Goal: Check status: Check status

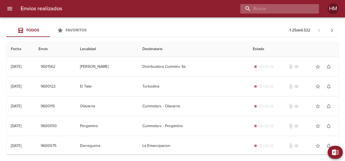
click at [283, 8] on input "buscar" at bounding box center [274, 8] width 69 height 9
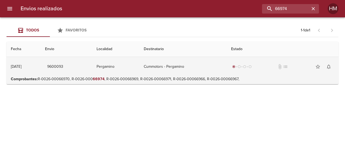
click at [203, 72] on td "Cummotors - Pergamino" at bounding box center [182, 67] width 87 height 20
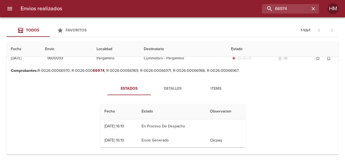
scroll to position [12, 0]
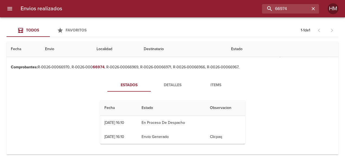
click at [162, 85] on span "Detalles" at bounding box center [172, 85] width 37 height 7
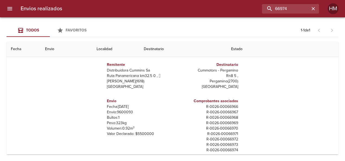
scroll to position [54, 0]
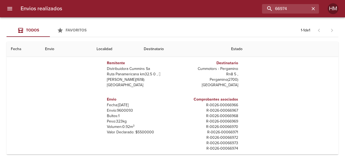
click at [120, 110] on p "Envío: 9600093" at bounding box center [138, 110] width 63 height 5
copy p "9600093"
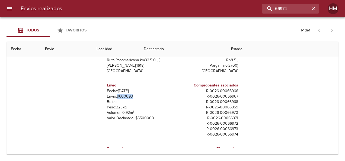
scroll to position [19, 0]
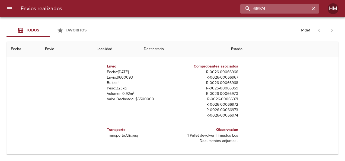
click at [291, 9] on input "66974" at bounding box center [274, 8] width 69 height 9
type input "6"
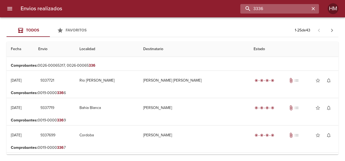
scroll to position [0, 0]
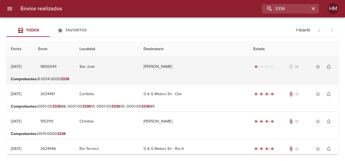
click at [182, 73] on td "[PERSON_NAME]" at bounding box center [194, 67] width 110 height 20
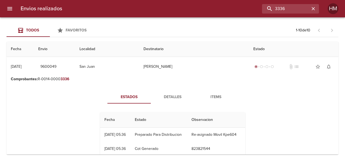
click at [175, 96] on span "Detalles" at bounding box center [172, 97] width 37 height 7
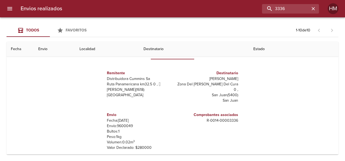
scroll to position [81, 0]
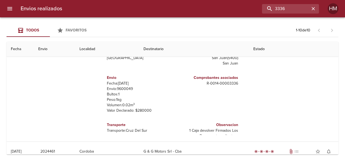
click at [121, 86] on p "Envío: 9600049" at bounding box center [138, 88] width 63 height 5
copy p "9600049"
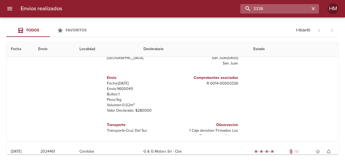
click at [290, 8] on input "3336" at bounding box center [274, 8] width 69 height 9
type input "3"
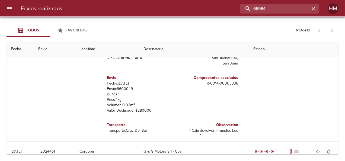
scroll to position [0, 0]
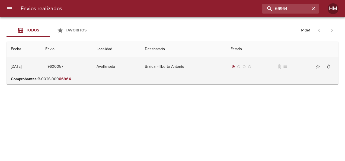
click at [203, 63] on td "Braida Filiberto Antonio" at bounding box center [183, 67] width 86 height 20
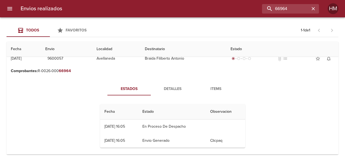
scroll to position [12, 0]
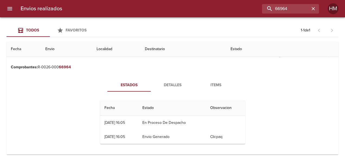
click at [175, 87] on span "Detalles" at bounding box center [172, 85] width 37 height 7
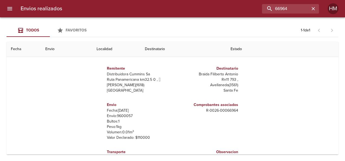
scroll to position [54, 0]
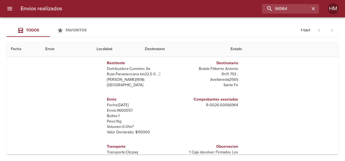
click at [118, 111] on p "Envío: 9600057" at bounding box center [138, 110] width 63 height 5
copy p "9600057"
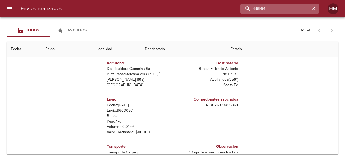
click at [293, 8] on input "66964" at bounding box center [274, 8] width 69 height 9
type input "6"
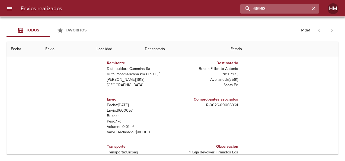
scroll to position [0, 0]
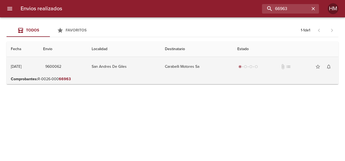
click at [200, 63] on td "Carabelli Motores Sa" at bounding box center [196, 67] width 72 height 20
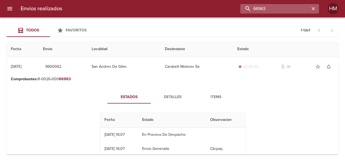
click at [297, 8] on input "66963" at bounding box center [274, 8] width 69 height 9
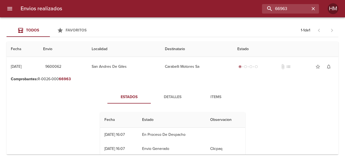
click at [172, 101] on button "Detalles" at bounding box center [172, 97] width 43 height 13
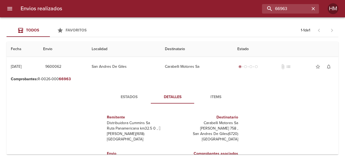
scroll to position [27, 0]
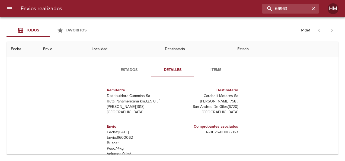
click at [127, 137] on p "Envío: 9600062" at bounding box center [138, 137] width 63 height 5
copy p "9600062"
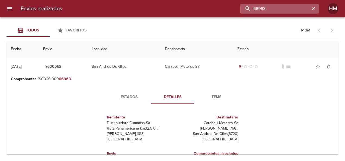
click at [295, 5] on input "66963" at bounding box center [274, 8] width 69 height 9
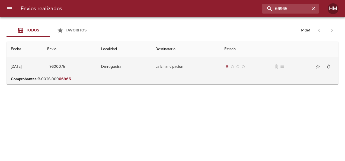
click at [159, 70] on td "La Emancipacion" at bounding box center [185, 67] width 69 height 20
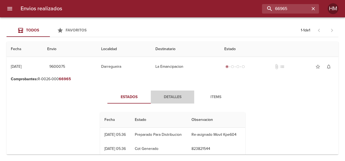
click at [173, 99] on span "Detalles" at bounding box center [172, 97] width 37 height 7
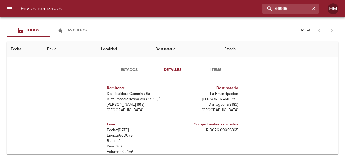
scroll to position [3, 0]
click at [118, 135] on p "Envío: 9600075" at bounding box center [138, 134] width 63 height 5
copy p "9600075"
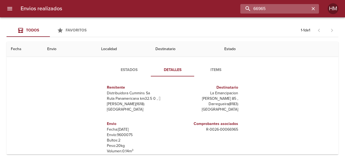
click at [296, 10] on input "66965" at bounding box center [274, 8] width 69 height 9
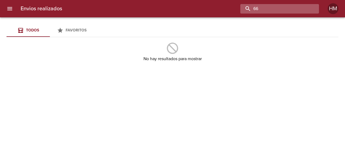
type input "6"
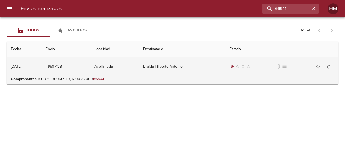
click at [131, 69] on td "Avellaneda" at bounding box center [114, 67] width 49 height 20
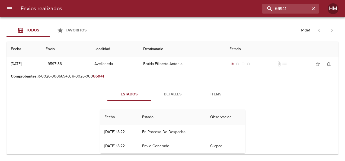
scroll to position [12, 0]
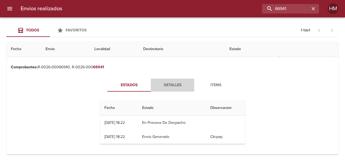
click at [164, 84] on span "Detalles" at bounding box center [172, 85] width 37 height 7
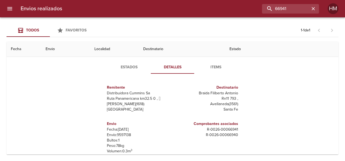
scroll to position [54, 0]
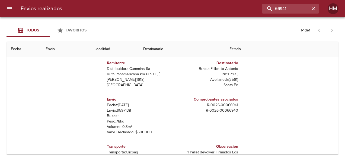
click at [122, 111] on p "Envío: 9597138" at bounding box center [138, 110] width 63 height 5
copy p "9597138"
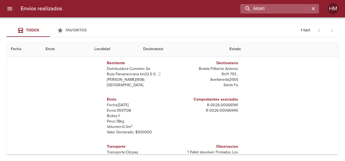
click at [298, 11] on input "66941" at bounding box center [274, 8] width 69 height 9
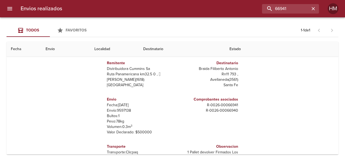
click at [120, 110] on p "Envío: 9597138" at bounding box center [138, 110] width 63 height 5
click at [119, 110] on p "Envío: 9597138" at bounding box center [138, 110] width 63 height 5
copy p "9597138"
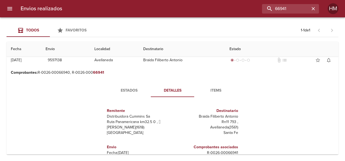
scroll to position [0, 0]
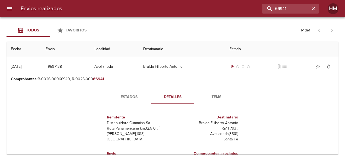
click at [128, 96] on span "Estados" at bounding box center [129, 97] width 37 height 7
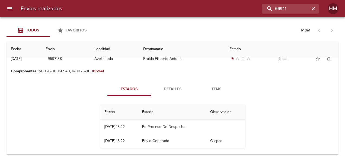
scroll to position [12, 0]
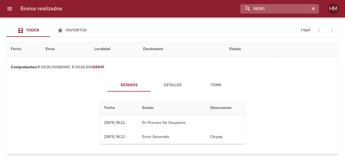
click at [295, 7] on input "66941" at bounding box center [274, 8] width 69 height 9
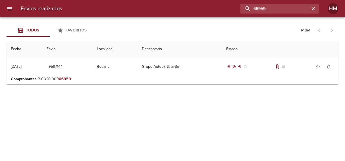
scroll to position [0, 0]
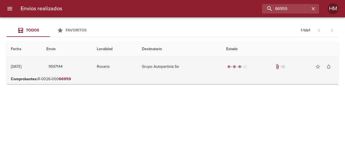
click at [176, 66] on td "Grupo Autopartista Sa" at bounding box center [179, 67] width 84 height 20
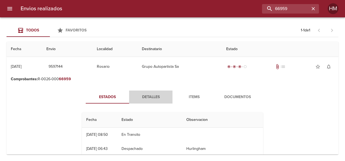
click at [147, 95] on span "Detalles" at bounding box center [150, 97] width 37 height 7
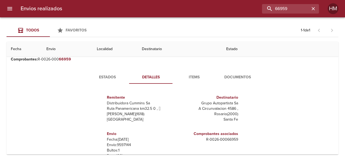
scroll to position [27, 0]
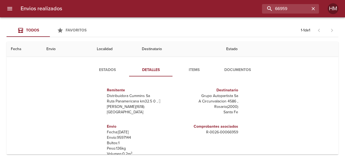
click at [123, 137] on p "Envío: 9597144" at bounding box center [138, 137] width 63 height 5
copy p "9597144"
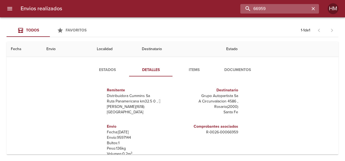
click at [296, 10] on input "66959" at bounding box center [274, 8] width 69 height 9
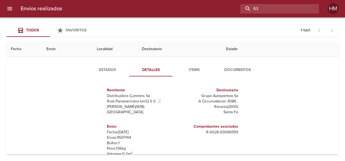
type input "6"
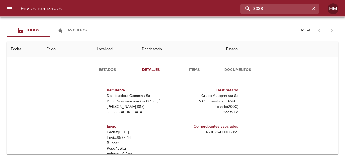
scroll to position [0, 0]
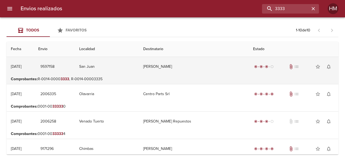
click at [133, 68] on td "San Juan" at bounding box center [107, 67] width 64 height 20
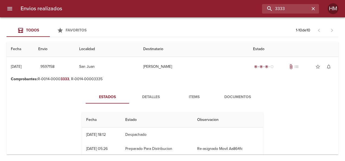
click at [149, 95] on span "Detalles" at bounding box center [150, 97] width 37 height 7
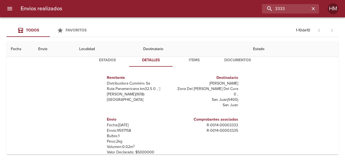
scroll to position [54, 0]
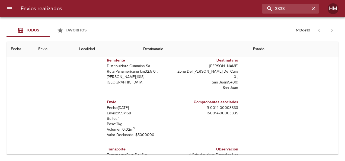
click at [121, 111] on p "Envío: 9597158" at bounding box center [138, 113] width 63 height 5
copy p "9597158"
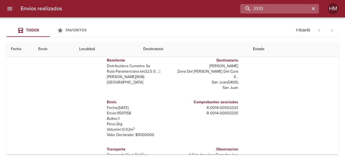
click at [294, 9] on input "3333" at bounding box center [274, 8] width 69 height 9
type input "3"
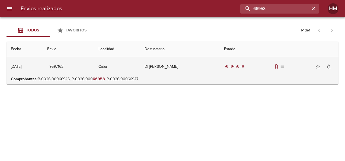
scroll to position [0, 0]
click at [158, 67] on td "Di [PERSON_NAME]" at bounding box center [179, 67] width 79 height 20
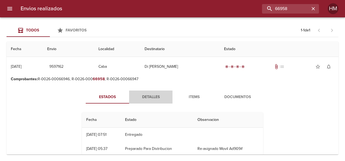
click at [150, 98] on span "Detalles" at bounding box center [150, 97] width 37 height 7
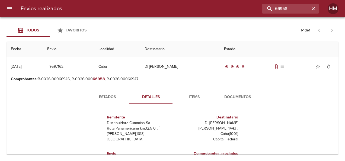
scroll to position [68, 0]
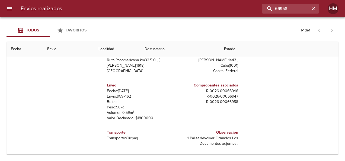
click at [119, 96] on p "Envío: 9597162" at bounding box center [138, 96] width 63 height 5
copy p "9597162"
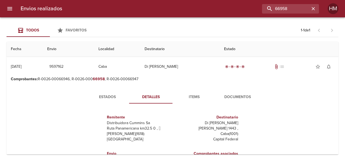
scroll to position [0, 0]
click at [112, 97] on span "Estados" at bounding box center [107, 97] width 37 height 7
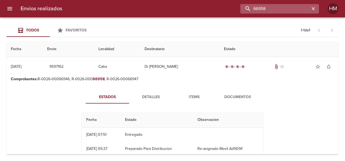
click at [298, 5] on input "66958" at bounding box center [274, 8] width 69 height 9
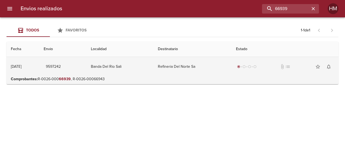
click at [153, 67] on td "Banda Del Rio Sali" at bounding box center [119, 67] width 67 height 20
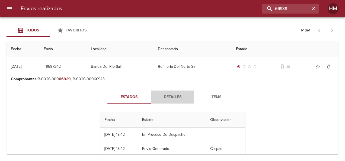
click at [181, 98] on span "Detalles" at bounding box center [172, 97] width 37 height 7
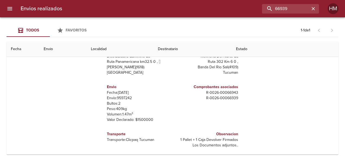
scroll to position [68, 0]
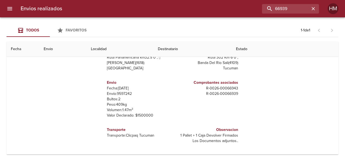
click at [119, 91] on p "Fecha: [DATE]" at bounding box center [138, 88] width 63 height 5
click at [121, 93] on p "Envío: 9597242" at bounding box center [138, 93] width 63 height 5
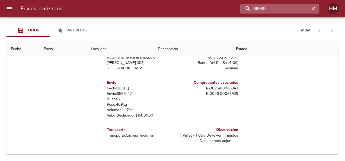
click at [300, 9] on input "66939" at bounding box center [274, 8] width 69 height 9
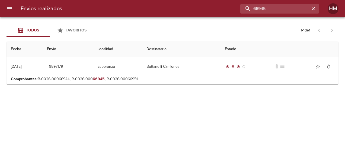
scroll to position [0, 0]
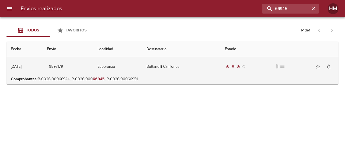
click at [157, 70] on td "Buttanelli Camiones" at bounding box center [181, 67] width 78 height 20
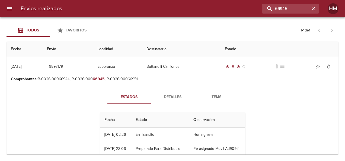
click at [167, 93] on button "Detalles" at bounding box center [172, 97] width 43 height 13
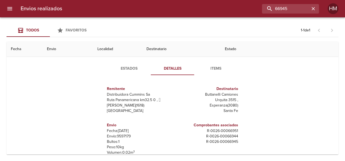
scroll to position [54, 0]
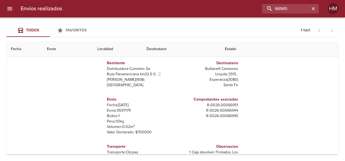
click at [123, 111] on p "Envío: 9597179" at bounding box center [138, 110] width 63 height 5
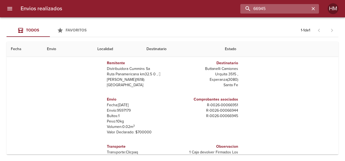
click at [291, 8] on input "66945" at bounding box center [274, 8] width 69 height 9
type input "6"
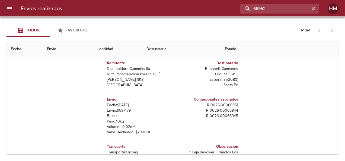
scroll to position [0, 0]
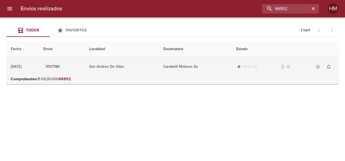
click at [192, 68] on td "Carabelli Motores Sa" at bounding box center [195, 67] width 73 height 20
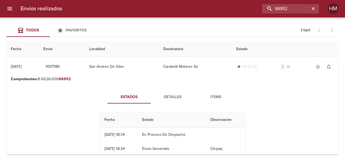
click at [166, 97] on span "Detalles" at bounding box center [172, 97] width 37 height 7
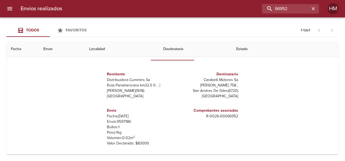
scroll to position [68, 0]
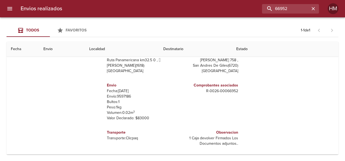
click at [125, 95] on p "Envío: 9597186" at bounding box center [138, 96] width 63 height 5
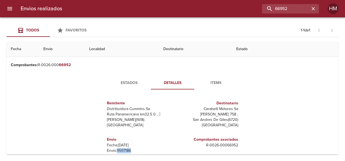
click at [118, 85] on span "Estados" at bounding box center [129, 83] width 37 height 7
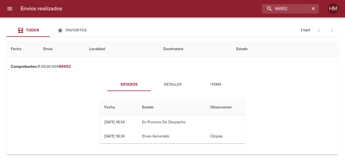
scroll to position [12, 0]
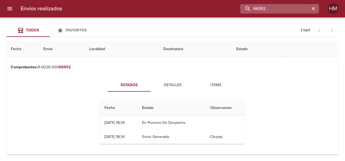
click at [296, 11] on input "66952" at bounding box center [274, 8] width 69 height 9
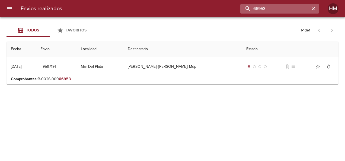
scroll to position [0, 0]
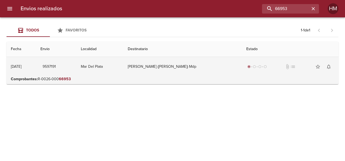
click at [176, 67] on td "[PERSON_NAME] ([PERSON_NAME]) Mdp" at bounding box center [182, 67] width 118 height 20
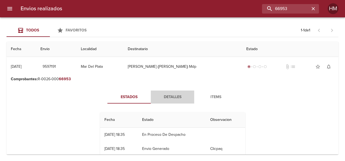
drag, startPoint x: 173, startPoint y: 94, endPoint x: 133, endPoint y: 84, distance: 41.2
click at [173, 94] on span "Detalles" at bounding box center [172, 97] width 37 height 7
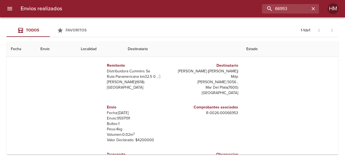
scroll to position [54, 0]
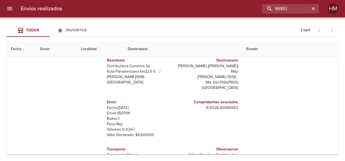
click at [118, 111] on p "Envío: 9597191" at bounding box center [138, 113] width 63 height 5
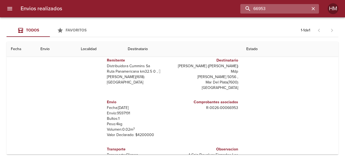
click at [297, 9] on input "66953" at bounding box center [274, 8] width 69 height 9
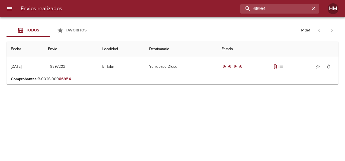
scroll to position [0, 0]
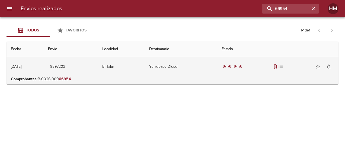
click at [181, 63] on td "Yurrebaso Diesel" at bounding box center [181, 67] width 73 height 20
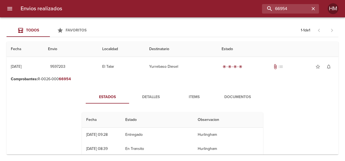
click at [147, 94] on span "Detalles" at bounding box center [150, 97] width 37 height 7
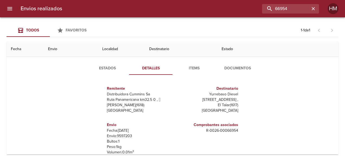
scroll to position [68, 0]
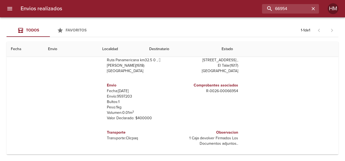
click at [121, 95] on p "Envío: 9597203" at bounding box center [138, 96] width 63 height 5
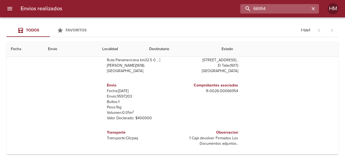
click at [296, 8] on input "66954" at bounding box center [274, 8] width 69 height 9
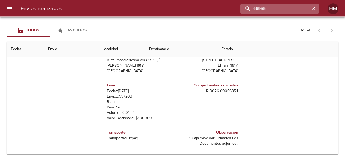
scroll to position [0, 0]
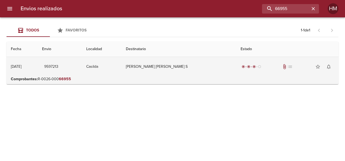
click at [185, 65] on td "[PERSON_NAME] [PERSON_NAME] S" at bounding box center [178, 67] width 114 height 20
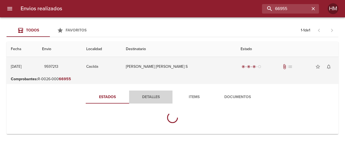
drag, startPoint x: 157, startPoint y: 100, endPoint x: 96, endPoint y: 76, distance: 65.7
click at [157, 100] on span "Detalles" at bounding box center [150, 97] width 37 height 7
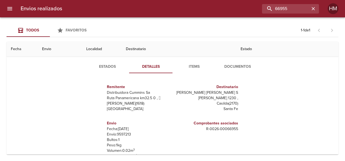
scroll to position [54, 0]
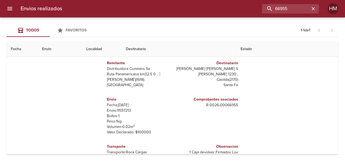
click at [123, 111] on p "Envío: 9597213" at bounding box center [138, 110] width 63 height 5
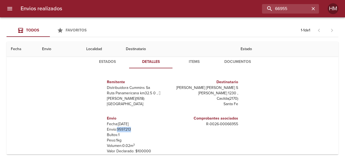
scroll to position [27, 0]
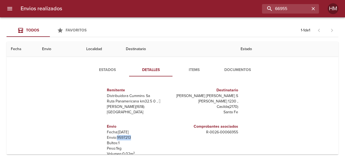
click at [108, 69] on span "Estados" at bounding box center [107, 70] width 37 height 7
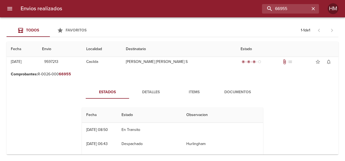
scroll to position [0, 0]
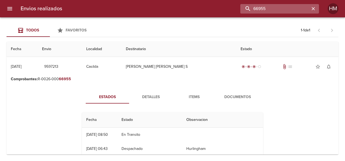
click at [298, 6] on input "66955" at bounding box center [274, 8] width 69 height 9
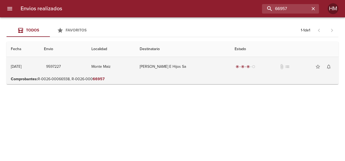
click at [214, 66] on td "[PERSON_NAME] E Hijos Sa" at bounding box center [182, 67] width 95 height 20
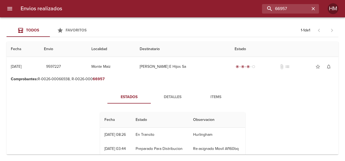
click at [165, 94] on span "Detalles" at bounding box center [172, 97] width 37 height 7
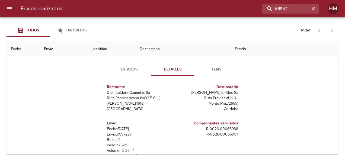
scroll to position [54, 0]
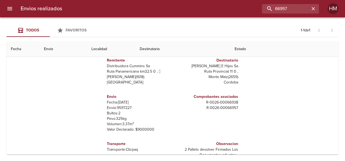
click at [125, 107] on p "Envío: 9597227" at bounding box center [138, 107] width 63 height 5
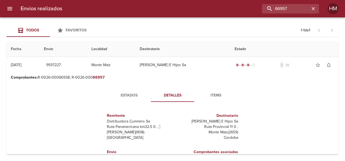
scroll to position [0, 0]
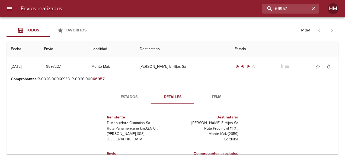
click at [133, 94] on span "Estados" at bounding box center [129, 97] width 37 height 7
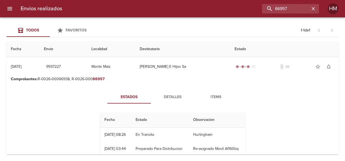
click at [174, 94] on span "Detalles" at bounding box center [172, 97] width 37 height 7
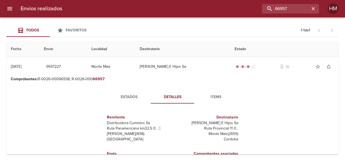
scroll to position [27, 0]
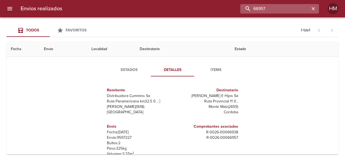
click at [303, 8] on input "66957" at bounding box center [274, 8] width 69 height 9
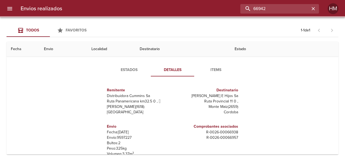
scroll to position [0, 0]
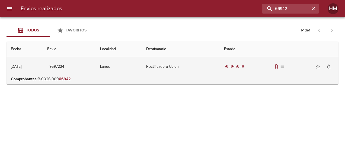
click at [196, 69] on td "Rectificadora Colon" at bounding box center [181, 67] width 78 height 20
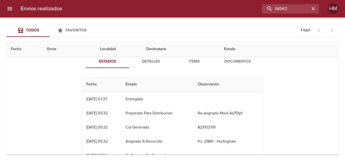
scroll to position [27, 0]
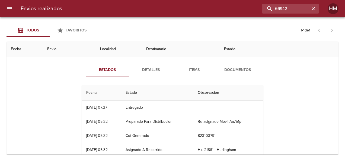
click at [144, 68] on span "Detalles" at bounding box center [150, 70] width 37 height 7
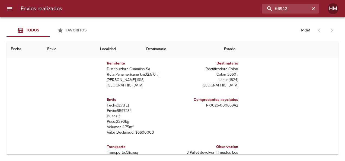
scroll to position [54, 0]
click at [126, 110] on p "Envío: 9597234" at bounding box center [138, 110] width 63 height 5
drag, startPoint x: 126, startPoint y: 110, endPoint x: 162, endPoint y: 35, distance: 82.8
click at [162, 35] on div "Todos Favoritos 1 - 1 de 1" at bounding box center [173, 30] width 332 height 13
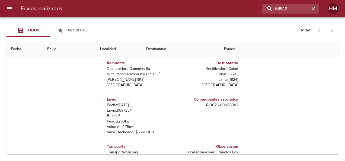
click at [123, 108] on p "Envío: 9597234" at bounding box center [138, 110] width 63 height 5
click at [123, 109] on p "Envío: 9597234" at bounding box center [138, 110] width 63 height 5
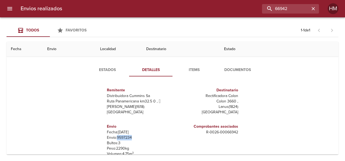
click at [108, 69] on span "Estados" at bounding box center [107, 70] width 37 height 7
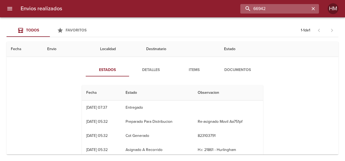
click at [295, 6] on input "66942" at bounding box center [274, 8] width 69 height 9
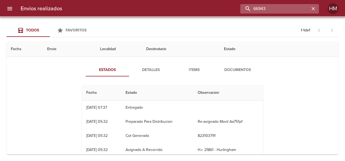
scroll to position [0, 0]
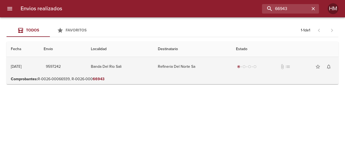
click at [220, 63] on td "Refineria Del Norte Sa" at bounding box center [192, 67] width 78 height 20
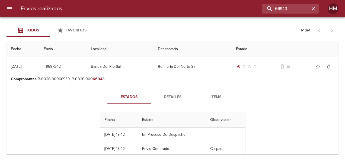
click at [181, 96] on span "Detalles" at bounding box center [172, 97] width 37 height 7
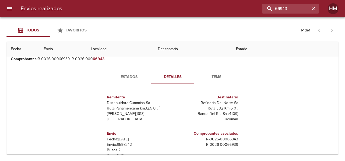
scroll to position [54, 0]
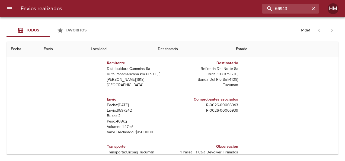
click at [118, 110] on p "Envío: 9597242" at bounding box center [138, 110] width 63 height 5
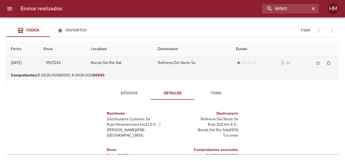
scroll to position [0, 0]
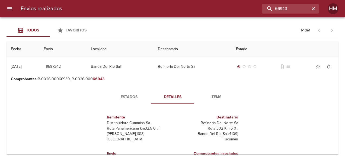
click at [124, 96] on span "Estados" at bounding box center [129, 97] width 37 height 7
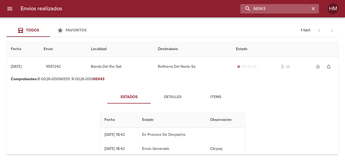
click at [296, 11] on input "66943" at bounding box center [274, 8] width 69 height 9
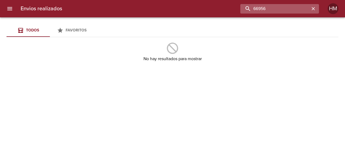
click at [284, 11] on input "66956" at bounding box center [274, 8] width 69 height 9
click at [284, 12] on input "66956" at bounding box center [274, 8] width 69 height 9
paste input "4"
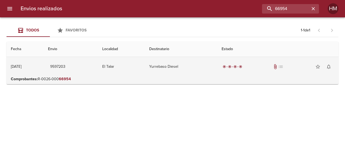
click at [138, 71] on td "El Talar" at bounding box center [121, 67] width 47 height 20
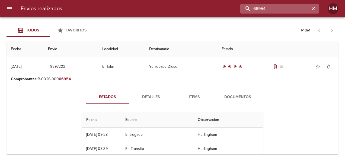
click at [294, 7] on input "66954" at bounding box center [274, 8] width 69 height 9
paste input "5905"
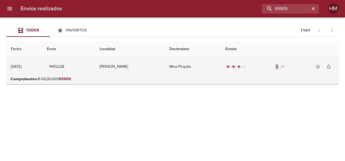
click at [184, 70] on td "Mina Pirquita" at bounding box center [193, 67] width 56 height 20
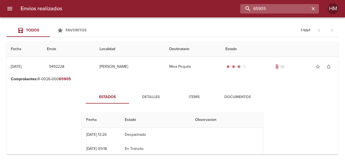
click at [300, 5] on input "65905" at bounding box center [274, 8] width 69 height 9
click at [299, 5] on input "65905" at bounding box center [274, 8] width 69 height 9
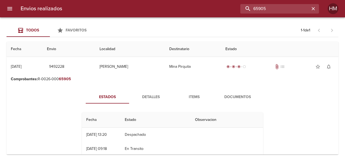
drag, startPoint x: 284, startPoint y: 8, endPoint x: 241, endPoint y: 17, distance: 44.6
click at [241, 17] on div "Envios realizados 65905 HM" at bounding box center [172, 8] width 345 height 17
paste input "6314"
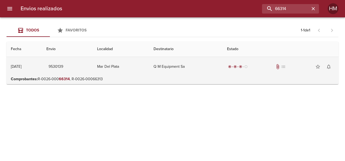
drag, startPoint x: 185, startPoint y: 66, endPoint x: 177, endPoint y: 61, distance: 9.5
click at [185, 66] on td "Q M Equipment Sa" at bounding box center [185, 67] width 73 height 20
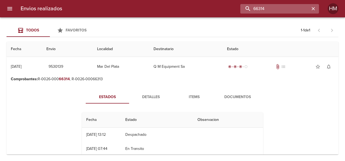
click at [285, 9] on input "66314" at bounding box center [274, 8] width 69 height 9
click at [285, 10] on input "66314" at bounding box center [274, 8] width 69 height 9
paste input "450"
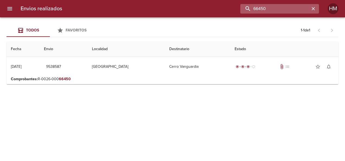
click at [284, 10] on input "66450" at bounding box center [274, 8] width 69 height 9
click at [269, 8] on input "66450" at bounding box center [274, 8] width 69 height 9
paste input "3317"
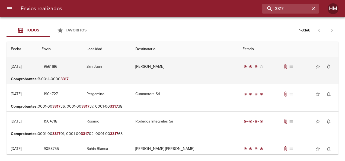
click at [118, 66] on td "San Juan" at bounding box center [106, 67] width 49 height 20
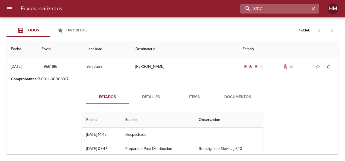
click at [289, 7] on input "3317" at bounding box center [274, 8] width 69 height 9
paste input "66664"
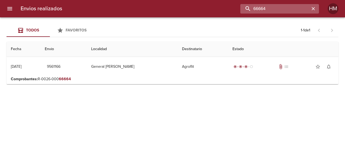
click at [287, 8] on input "66664" at bounding box center [274, 8] width 69 height 9
paste input "85"
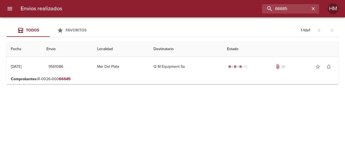
click at [291, 2] on div "Envios realizados 66685 HM" at bounding box center [172, 8] width 345 height 17
click at [290, 4] on div "Envios realizados 66685 HM" at bounding box center [172, 8] width 345 height 17
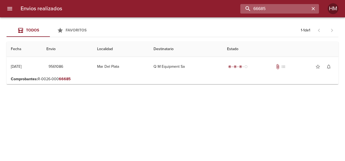
click at [291, 10] on input "66685" at bounding box center [274, 8] width 69 height 9
paste input "3"
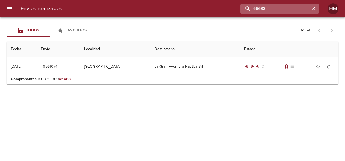
click at [278, 7] on input "66683" at bounding box center [274, 8] width 69 height 9
paste input "50"
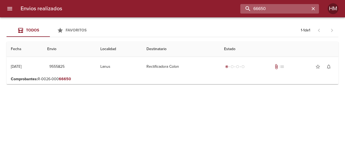
click at [280, 8] on input "66650" at bounding box center [274, 8] width 69 height 9
paste input "2"
click at [275, 9] on input "66652" at bounding box center [274, 8] width 69 height 9
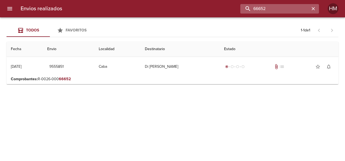
paste input "231"
click at [272, 10] on input "66231" at bounding box center [274, 8] width 69 height 9
paste input "buscar"
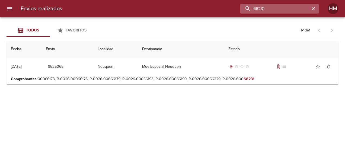
click at [285, 4] on input "66231" at bounding box center [274, 8] width 69 height 9
paste input "18"
click at [282, 5] on input "66181" at bounding box center [274, 8] width 69 height 9
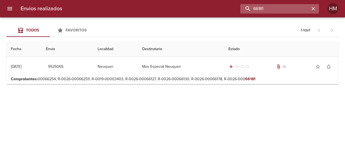
paste input "797"
type input "66797"
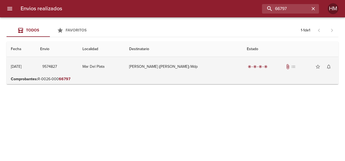
click at [160, 69] on td "[PERSON_NAME] ([PERSON_NAME]) Mdp" at bounding box center [184, 67] width 118 height 20
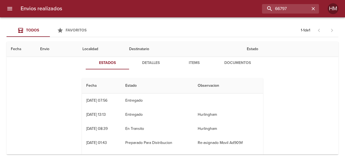
scroll to position [27, 0]
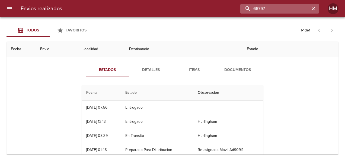
click at [280, 5] on input "66797" at bounding box center [274, 8] width 69 height 9
drag, startPoint x: 280, startPoint y: 5, endPoint x: 252, endPoint y: 12, distance: 29.1
click at [247, 15] on div "Envios realizados 66797 HM" at bounding box center [172, 8] width 345 height 17
click at [313, 9] on icon "button" at bounding box center [312, 8] width 5 height 5
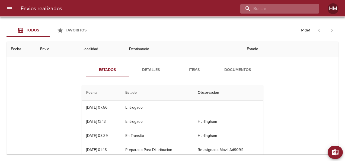
click at [303, 11] on input "buscar" at bounding box center [274, 8] width 69 height 9
paste input "66786"
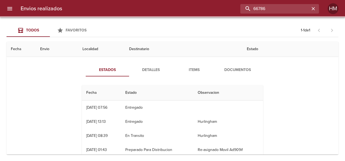
scroll to position [0, 0]
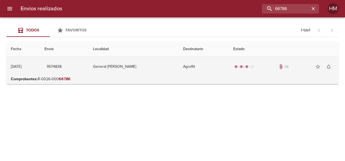
click at [179, 65] on td "Agroflit" at bounding box center [204, 67] width 50 height 20
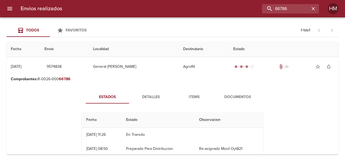
scroll to position [27, 0]
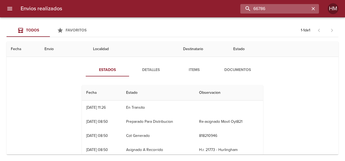
click at [292, 9] on input "66786" at bounding box center [274, 8] width 69 height 9
paste input "805"
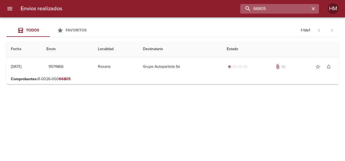
scroll to position [0, 0]
click at [267, 10] on input "66805" at bounding box center [274, 8] width 69 height 9
paste input "798"
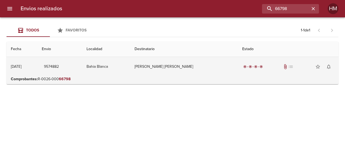
click at [201, 69] on td "[PERSON_NAME] [PERSON_NAME]" at bounding box center [183, 67] width 107 height 20
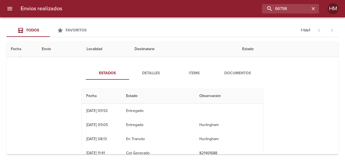
scroll to position [54, 0]
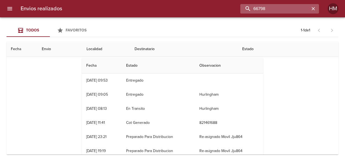
click at [287, 11] on input "66798" at bounding box center [274, 8] width 69 height 9
paste input "812"
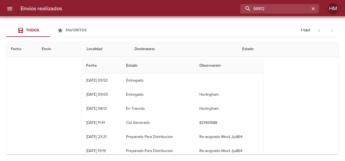
scroll to position [0, 0]
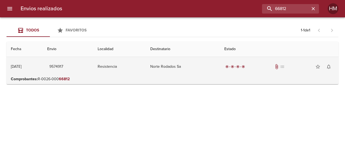
click at [146, 72] on td "Resistencia" at bounding box center [119, 67] width 53 height 20
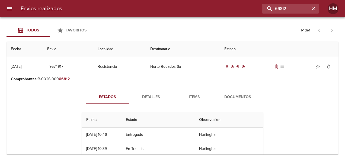
scroll to position [27, 0]
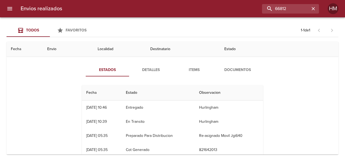
click at [153, 75] on button "Detalles" at bounding box center [150, 69] width 43 height 13
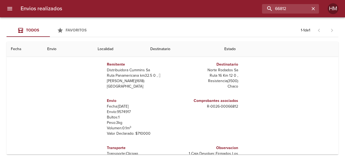
scroll to position [54, 0]
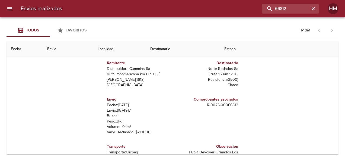
click at [123, 111] on p "Envío: 9574917" at bounding box center [138, 110] width 63 height 5
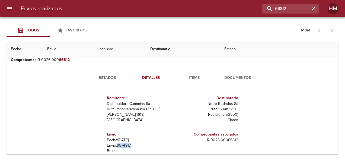
scroll to position [0, 0]
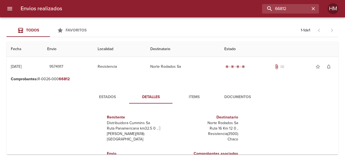
click at [118, 92] on button "Estados" at bounding box center [107, 97] width 43 height 13
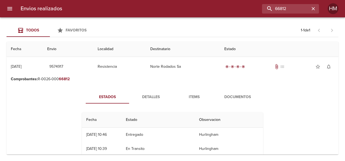
scroll to position [54, 0]
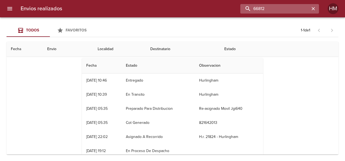
click at [297, 5] on input "66812" at bounding box center [274, 8] width 69 height 9
paste input "784"
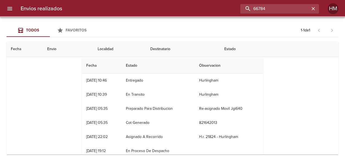
scroll to position [0, 0]
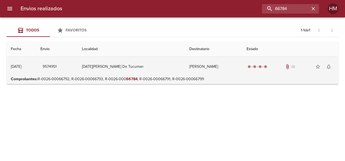
click at [190, 65] on td "[PERSON_NAME]" at bounding box center [213, 67] width 57 height 20
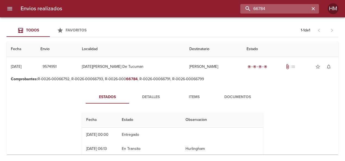
click at [294, 8] on input "66784" at bounding box center [274, 8] width 69 height 9
paste input "Recuperando datos. Espere unos segundos e intente cortar o copiar de nuevo."
type input "Recuperando datos. Espere unos segundos e intente cortar o copiar de nuevo."
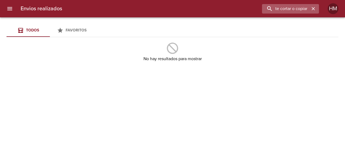
click at [314, 9] on icon "button" at bounding box center [312, 8] width 5 height 5
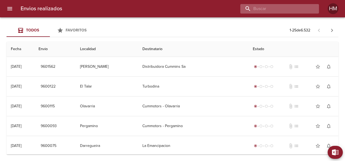
click at [296, 5] on input "buscar" at bounding box center [274, 8] width 69 height 9
paste input "Recuperando datos. Espere unos segundos e intente cortar o copiar de nuevo."
type input "Recuperando datos. Espere unos segundos e intente cortar o copiar de nuevo."
click at [313, 8] on icon "button" at bounding box center [312, 8] width 3 height 3
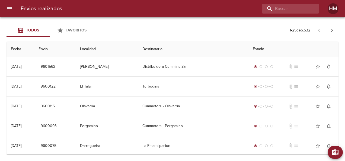
scroll to position [0, 0]
click at [285, 13] on input "buscar" at bounding box center [274, 8] width 69 height 9
paste input "66801"
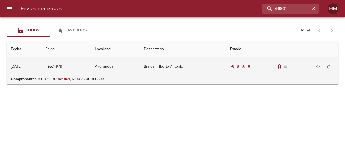
click at [182, 73] on td "Braida Filiberto Antonio" at bounding box center [182, 67] width 86 height 20
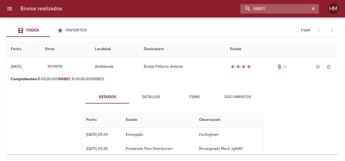
click at [288, 8] on input "66801" at bounding box center [274, 8] width 69 height 9
paste input "72"
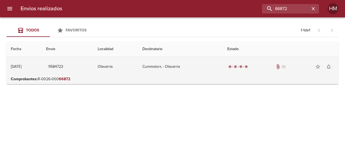
click at [241, 74] on td "radio_button_checked radio_button_checked radio_button_checked radio_button_che…" at bounding box center [280, 67] width 115 height 20
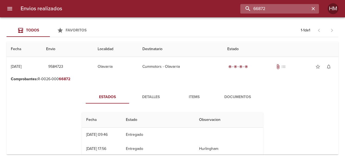
click at [283, 7] on input "66872" at bounding box center [274, 8] width 69 height 9
paste input "5"
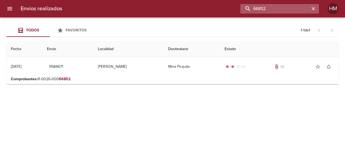
click at [281, 10] on input "66852" at bounding box center [274, 8] width 69 height 9
paste input "60"
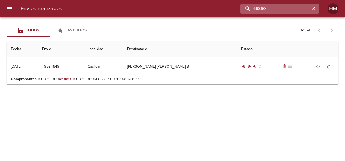
click at [270, 11] on input "66860" at bounding box center [274, 8] width 69 height 9
paste input "53"
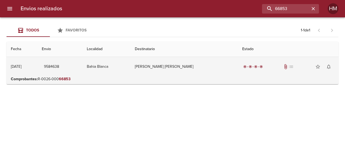
click at [180, 65] on td "[PERSON_NAME] [PERSON_NAME]" at bounding box center [183, 67] width 107 height 20
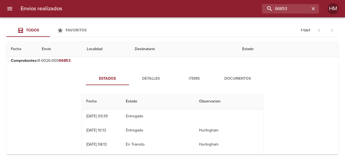
scroll to position [27, 0]
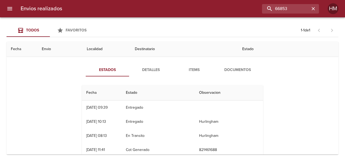
click at [294, 3] on div "Envios realizados 66853 HM" at bounding box center [172, 8] width 345 height 17
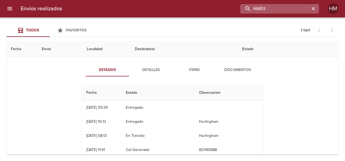
drag, startPoint x: 294, startPoint y: 3, endPoint x: 294, endPoint y: 8, distance: 4.7
click at [294, 8] on input "66853" at bounding box center [274, 8] width 69 height 9
paste input "7"
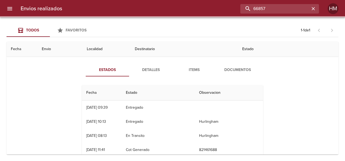
scroll to position [0, 0]
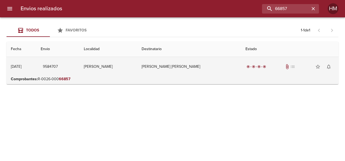
click at [137, 65] on td "[PERSON_NAME]" at bounding box center [108, 67] width 58 height 20
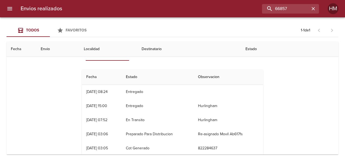
scroll to position [27, 0]
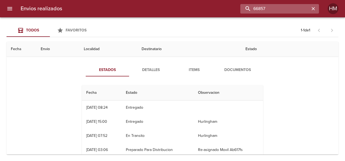
click at [285, 5] on input "66857" at bounding box center [274, 8] width 69 height 9
paste input "62"
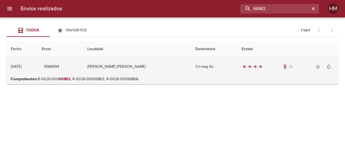
scroll to position [0, 0]
click at [166, 67] on td "[PERSON_NAME] [PERSON_NAME]" at bounding box center [137, 67] width 108 height 20
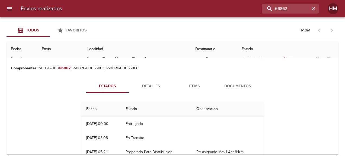
scroll to position [27, 0]
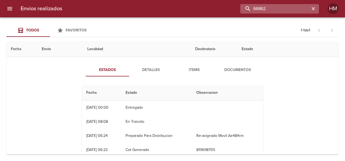
click at [295, 10] on input "66862" at bounding box center [274, 8] width 69 height 9
paste input "31"
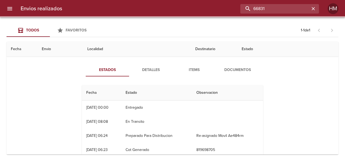
scroll to position [0, 0]
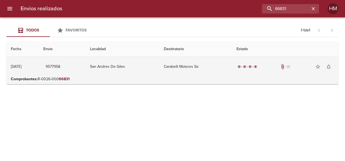
click at [208, 68] on td "Carabelli Motores Sa" at bounding box center [195, 67] width 73 height 20
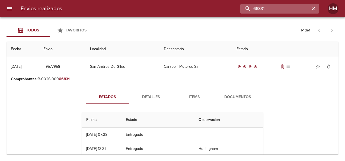
click at [282, 12] on input "66831" at bounding box center [274, 8] width 69 height 9
drag, startPoint x: 282, startPoint y: 12, endPoint x: 274, endPoint y: 8, distance: 9.4
click at [274, 8] on input "66831" at bounding box center [274, 8] width 69 height 9
click at [272, 8] on input "66831" at bounding box center [274, 8] width 69 height 9
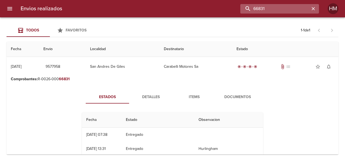
paste input "4"
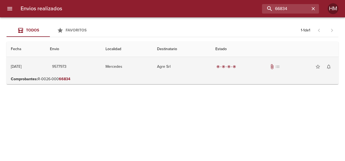
click at [120, 70] on td "Mercedes" at bounding box center [127, 67] width 52 height 20
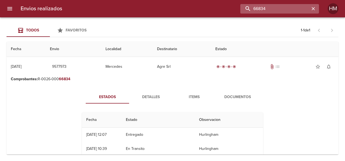
click at [285, 5] on input "66834" at bounding box center [274, 8] width 69 height 9
click at [284, 7] on input "66834" at bounding box center [274, 8] width 69 height 9
drag, startPoint x: 284, startPoint y: 7, endPoint x: 264, endPoint y: 11, distance: 20.4
click at [234, 12] on div "66834" at bounding box center [192, 8] width 252 height 9
click at [294, 9] on input "66834" at bounding box center [274, 8] width 69 height 9
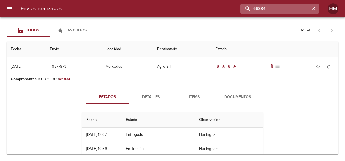
click at [294, 10] on input "66834" at bounding box center [274, 8] width 69 height 9
click at [280, 11] on input "66834" at bounding box center [274, 8] width 69 height 9
paste input "920"
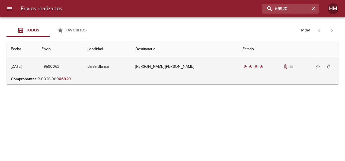
click at [131, 65] on td "Bahia Blanca" at bounding box center [107, 67] width 48 height 20
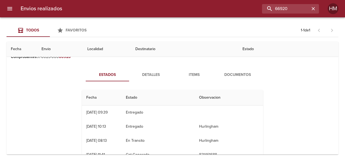
scroll to position [27, 0]
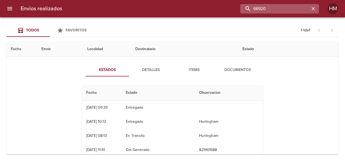
click at [286, 5] on input "66920" at bounding box center [274, 8] width 69 height 9
paste input "17"
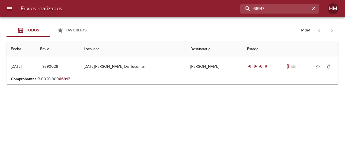
scroll to position [0, 0]
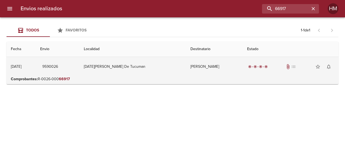
drag, startPoint x: 194, startPoint y: 64, endPoint x: 191, endPoint y: 73, distance: 9.2
click at [194, 64] on td "[PERSON_NAME]" at bounding box center [214, 67] width 57 height 20
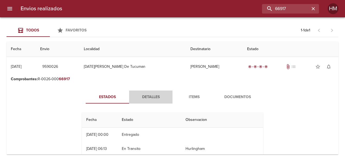
click at [147, 93] on button "Detalles" at bounding box center [150, 97] width 43 height 13
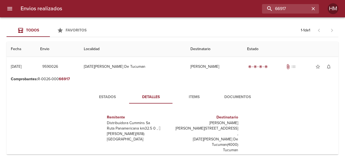
click at [111, 94] on span "Estados" at bounding box center [107, 97] width 37 height 7
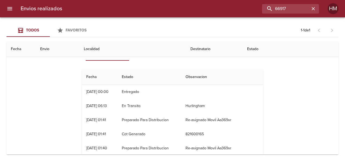
scroll to position [54, 0]
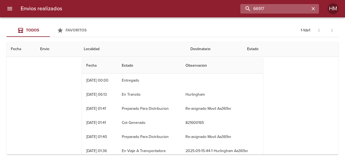
click at [296, 8] on input "66917" at bounding box center [274, 8] width 69 height 9
paste input "0"
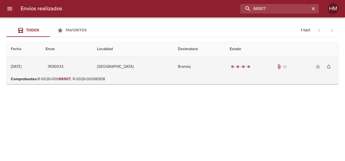
scroll to position [0, 0]
click at [187, 71] on td "Bramaq" at bounding box center [199, 67] width 52 height 20
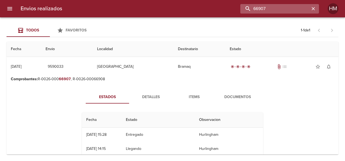
click at [286, 9] on input "66907" at bounding box center [274, 8] width 69 height 9
paste input "12"
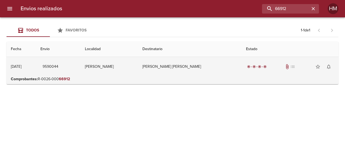
click at [184, 68] on td "[PERSON_NAME] [PERSON_NAME]" at bounding box center [189, 67] width 103 height 20
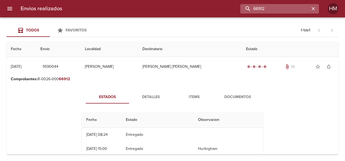
click at [291, 9] on input "66912" at bounding box center [274, 8] width 69 height 9
drag, startPoint x: 291, startPoint y: 9, endPoint x: 282, endPoint y: 8, distance: 9.5
click at [282, 8] on input "66912" at bounding box center [274, 8] width 69 height 9
click at [281, 8] on input "66912" at bounding box center [274, 8] width 69 height 9
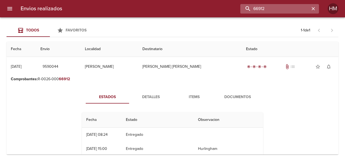
click at [281, 8] on input "66912" at bounding box center [274, 8] width 69 height 9
paste input "0"
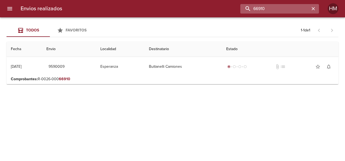
click at [276, 12] on input "66910" at bounding box center [274, 8] width 69 height 9
click at [267, 9] on input "66910" at bounding box center [274, 8] width 69 height 9
click at [266, 8] on input "66910" at bounding box center [274, 8] width 69 height 9
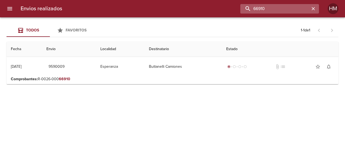
paste input "06"
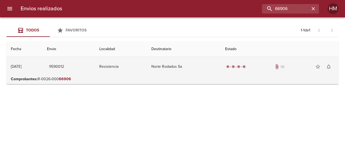
click at [178, 63] on td "Norte Rodados Sa" at bounding box center [183, 67] width 73 height 20
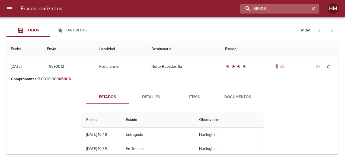
click at [290, 9] on input "66906" at bounding box center [274, 8] width 69 height 9
click at [290, 7] on input "66906" at bounding box center [274, 8] width 69 height 9
drag, startPoint x: 290, startPoint y: 7, endPoint x: 234, endPoint y: 1, distance: 55.9
click at [234, 1] on div "Envios realizados 66906 HM" at bounding box center [172, 8] width 345 height 17
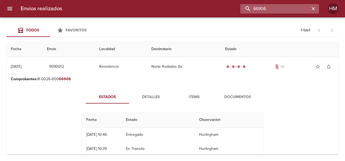
click at [289, 6] on input "66906" at bounding box center [274, 8] width 69 height 9
click at [265, 9] on input "66906" at bounding box center [274, 8] width 69 height 9
paste input "3"
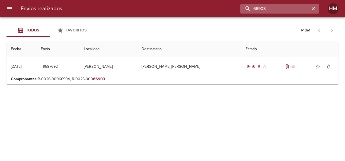
click at [260, 8] on input "66903" at bounding box center [274, 8] width 69 height 9
paste input "3332"
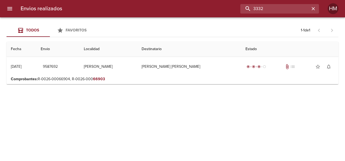
type input "3332"
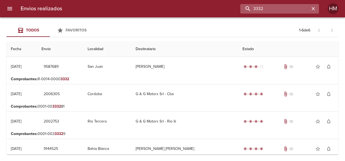
click at [274, 9] on input "3332" at bounding box center [274, 8] width 69 height 9
click at [273, 9] on input "3332" at bounding box center [274, 8] width 69 height 9
drag, startPoint x: 273, startPoint y: 9, endPoint x: 261, endPoint y: 7, distance: 12.5
click at [261, 7] on input "3332" at bounding box center [274, 8] width 69 height 9
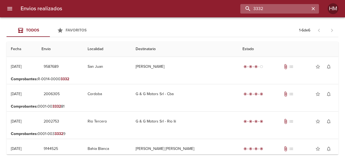
drag, startPoint x: 261, startPoint y: 7, endPoint x: 299, endPoint y: 4, distance: 38.6
click at [298, 4] on input "3332" at bounding box center [274, 8] width 69 height 9
click at [316, 7] on icon "button" at bounding box center [312, 8] width 5 height 5
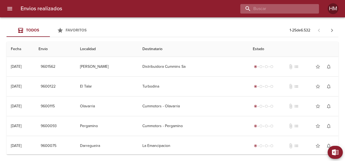
paste input "66900"
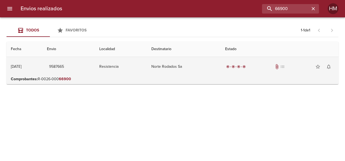
click at [162, 68] on td "Norte Rodados Sa" at bounding box center [183, 67] width 73 height 20
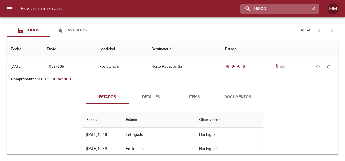
click at [287, 9] on input "66900" at bounding box center [274, 8] width 69 height 9
paste input "89"
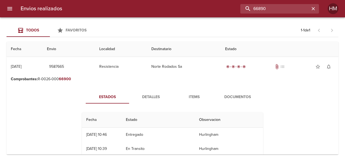
type input "66890"
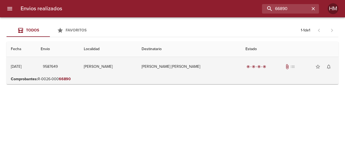
click at [170, 61] on td "[PERSON_NAME] [PERSON_NAME]" at bounding box center [189, 67] width 104 height 20
